Goal: Information Seeking & Learning: Learn about a topic

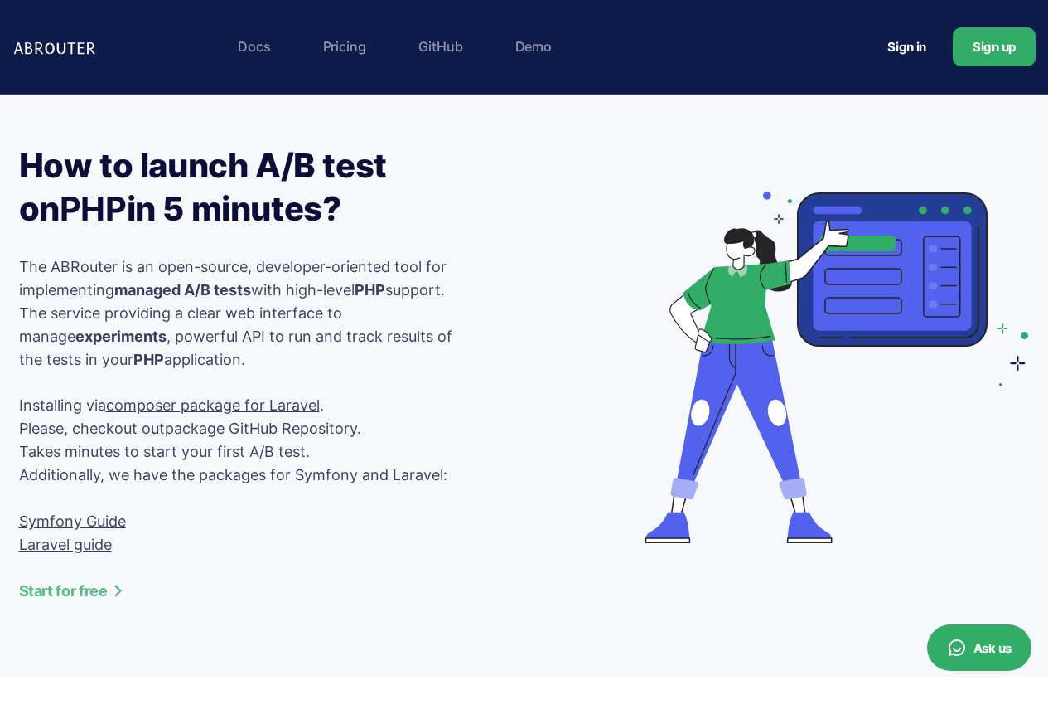
click at [59, 553] on link "Laravel guide" at bounding box center [65, 543] width 93 height 17
